Goal: Information Seeking & Learning: Check status

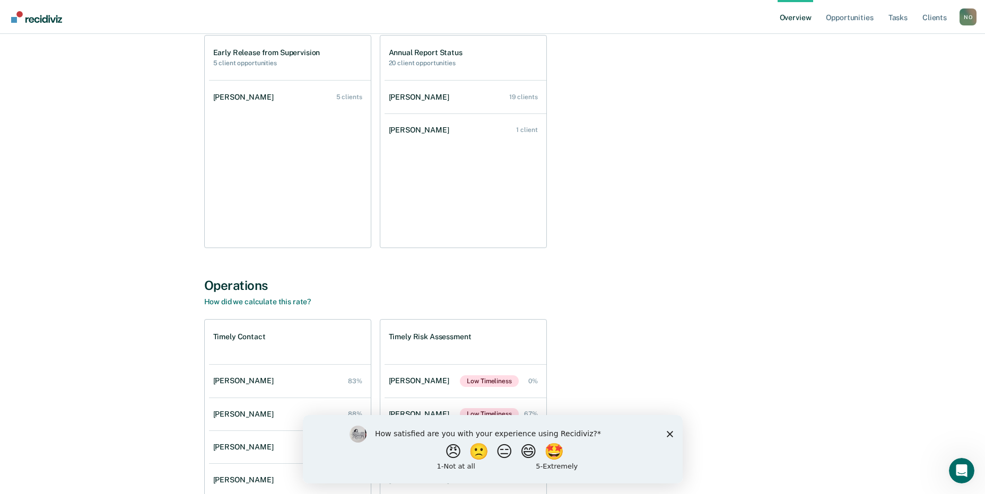
scroll to position [215, 0]
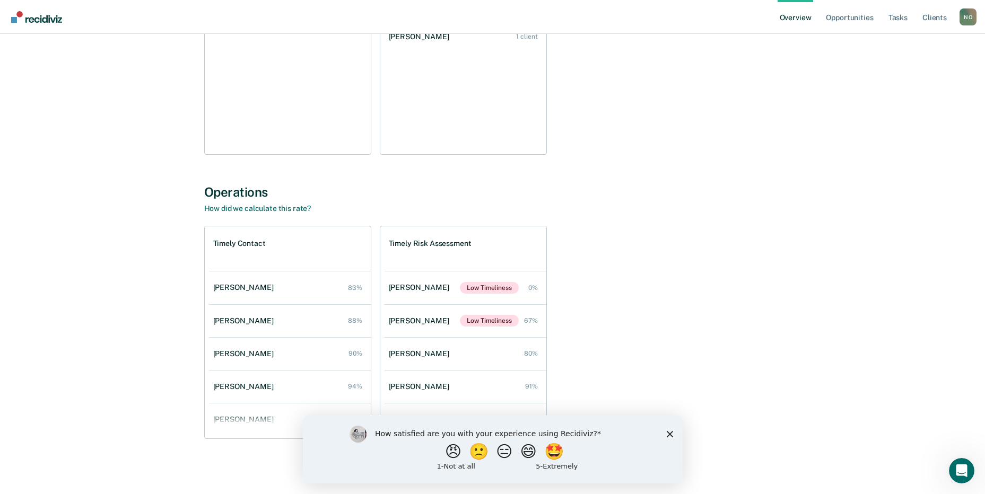
click at [667, 433] on icon "Close survey" at bounding box center [669, 434] width 6 height 6
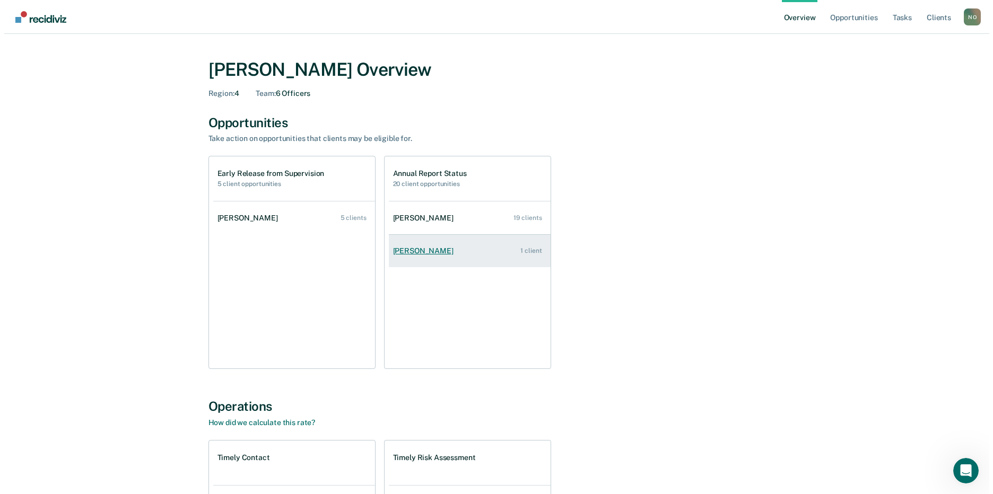
scroll to position [0, 0]
click at [402, 253] on div "[PERSON_NAME]" at bounding box center [421, 251] width 65 height 9
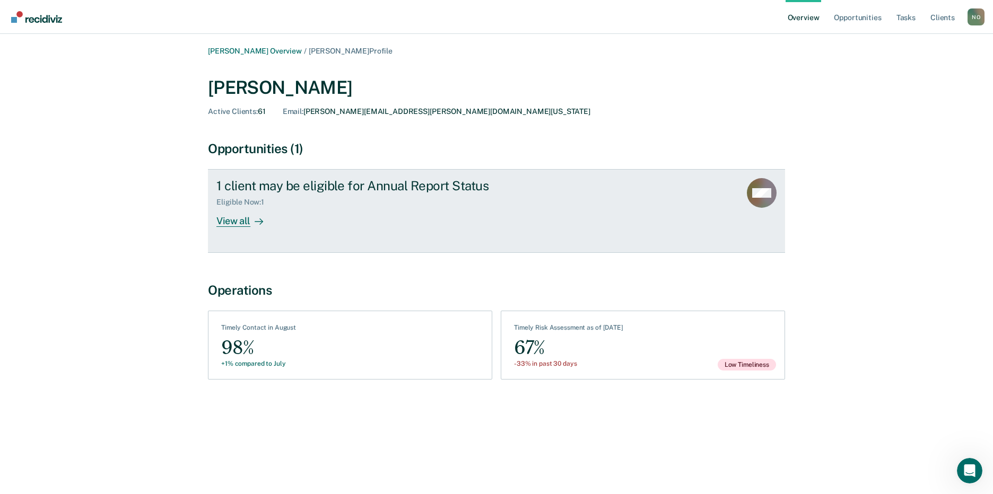
click at [511, 208] on div "1 client may be eligible for Annual Report Status Eligible Now : 1 View all" at bounding box center [415, 202] width 398 height 49
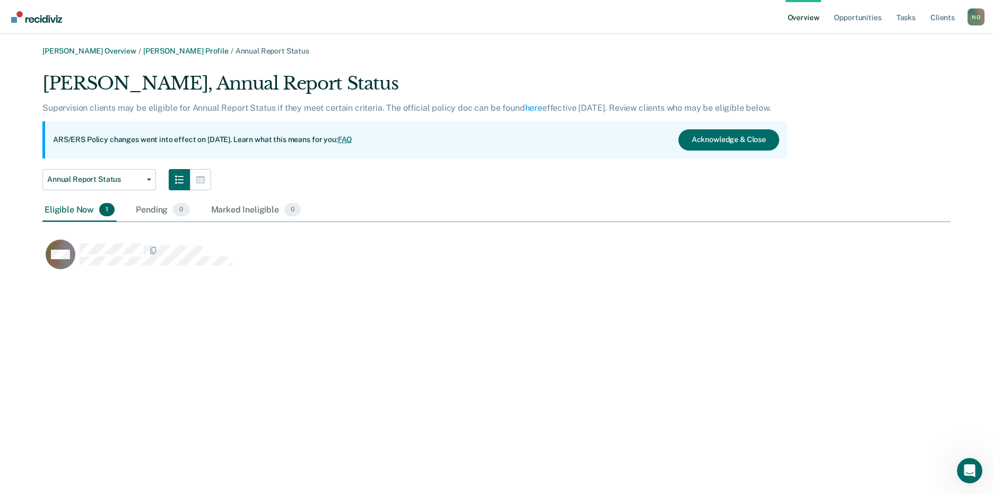
scroll to position [201, 900]
